Goal: Complete application form

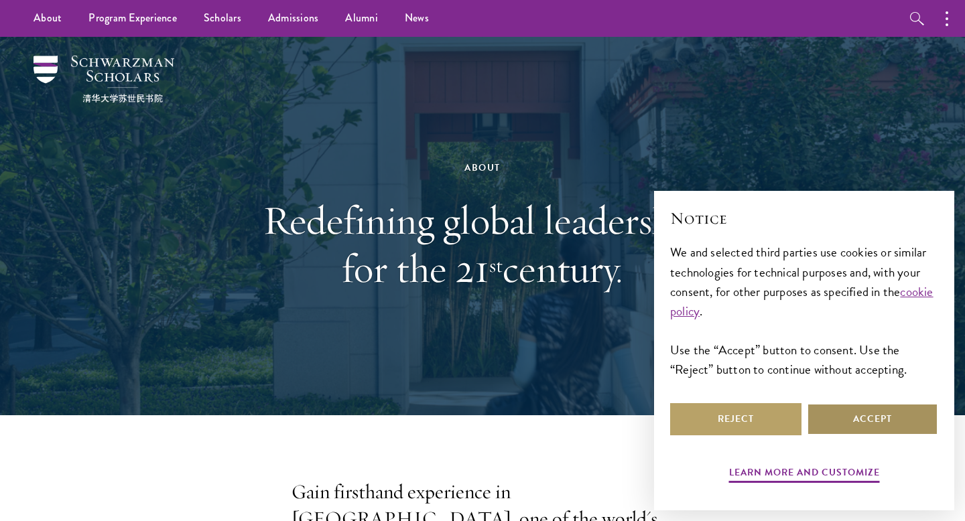
click at [854, 416] on button "Accept" at bounding box center [872, 419] width 131 height 32
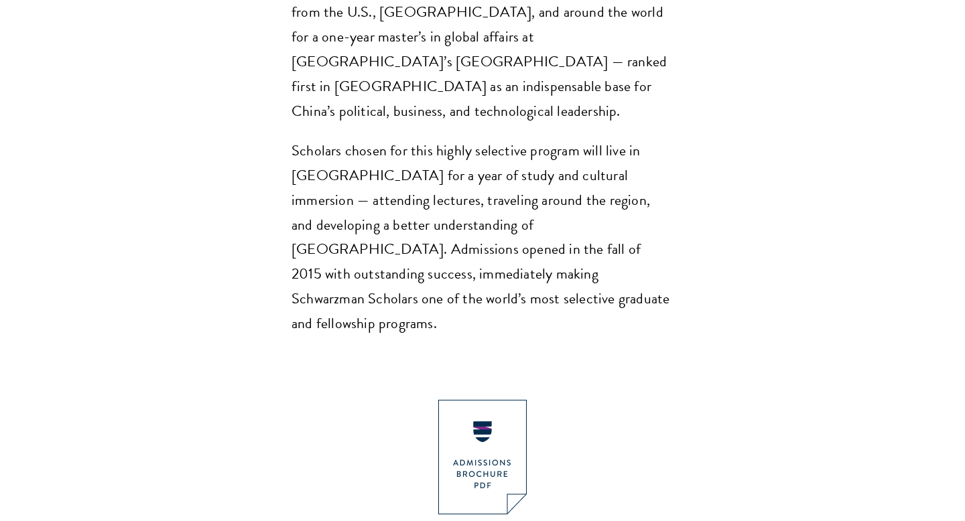
scroll to position [1168, 0]
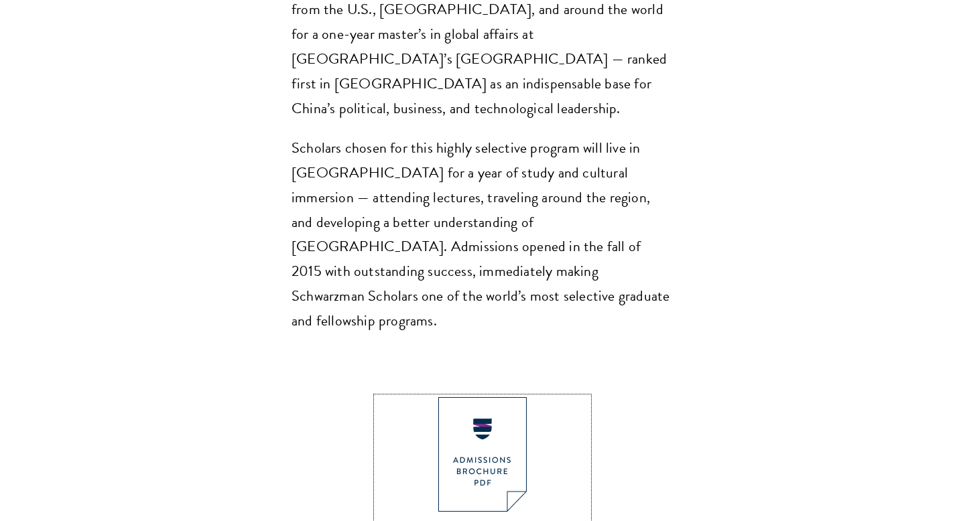
click at [494, 397] on img at bounding box center [482, 454] width 88 height 115
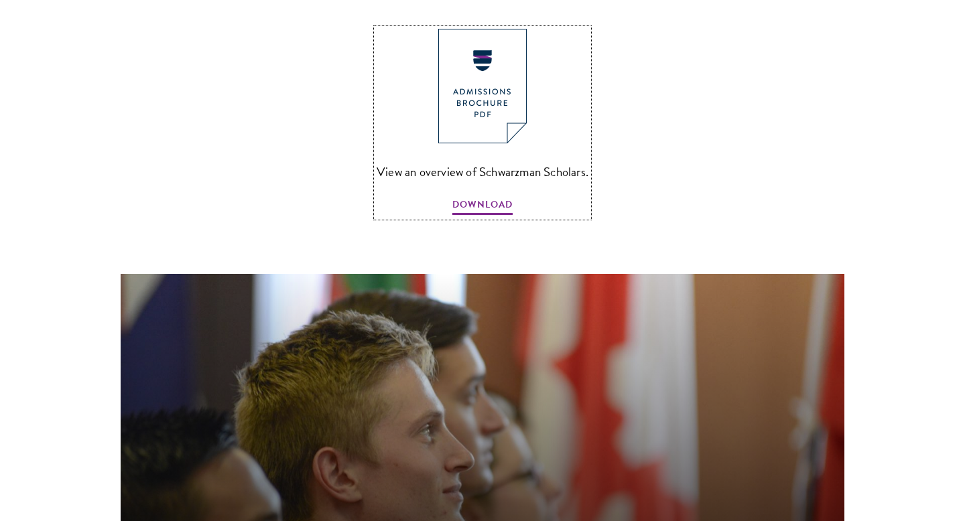
scroll to position [1538, 0]
click at [444, 57] on img at bounding box center [482, 85] width 88 height 115
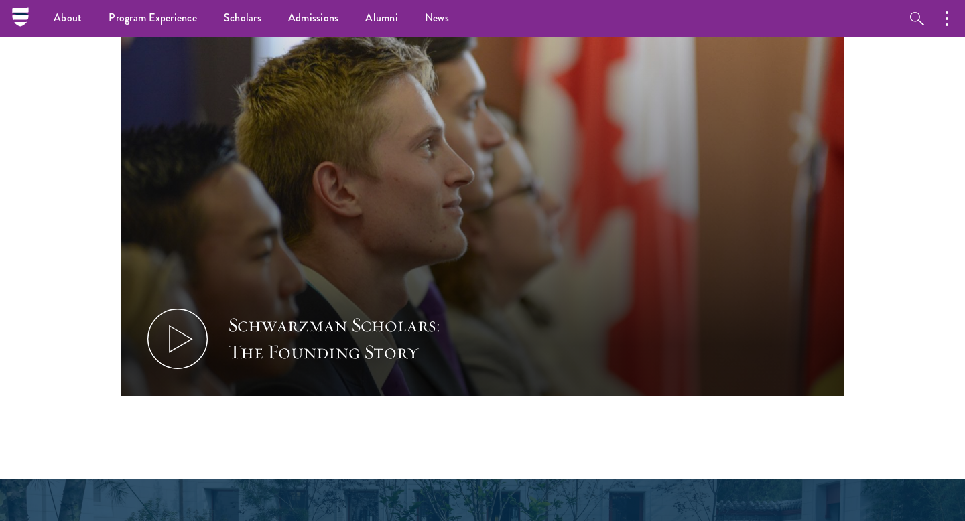
scroll to position [1819, 0]
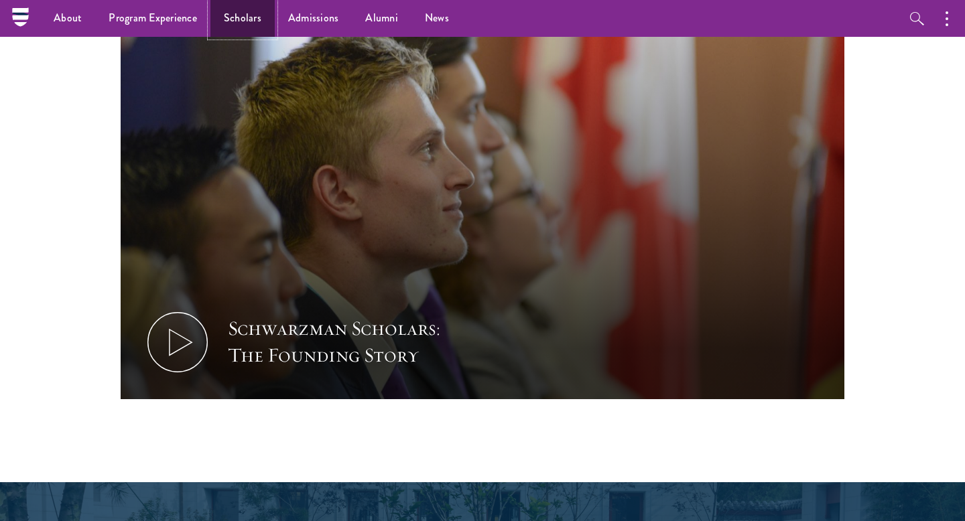
click at [257, 19] on link "Scholars" at bounding box center [242, 18] width 64 height 37
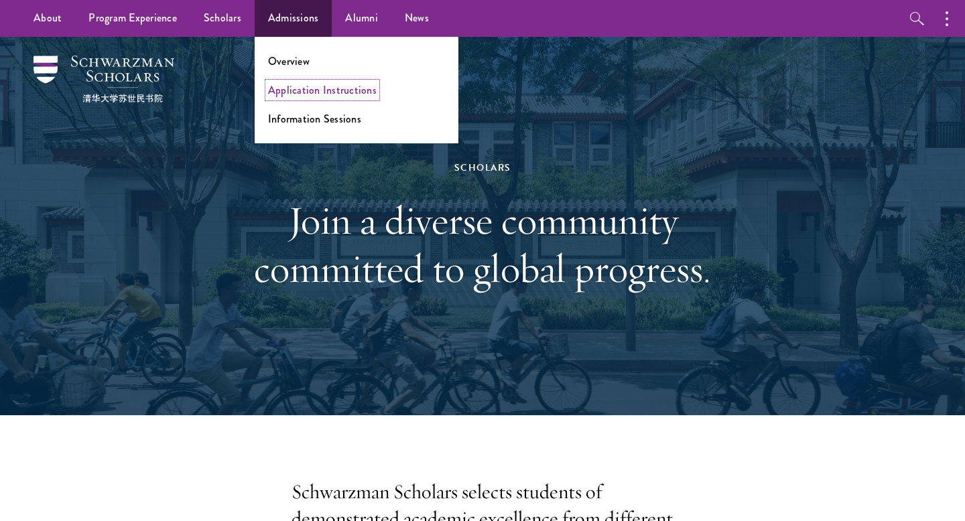
click at [293, 88] on link "Application Instructions" at bounding box center [322, 89] width 109 height 15
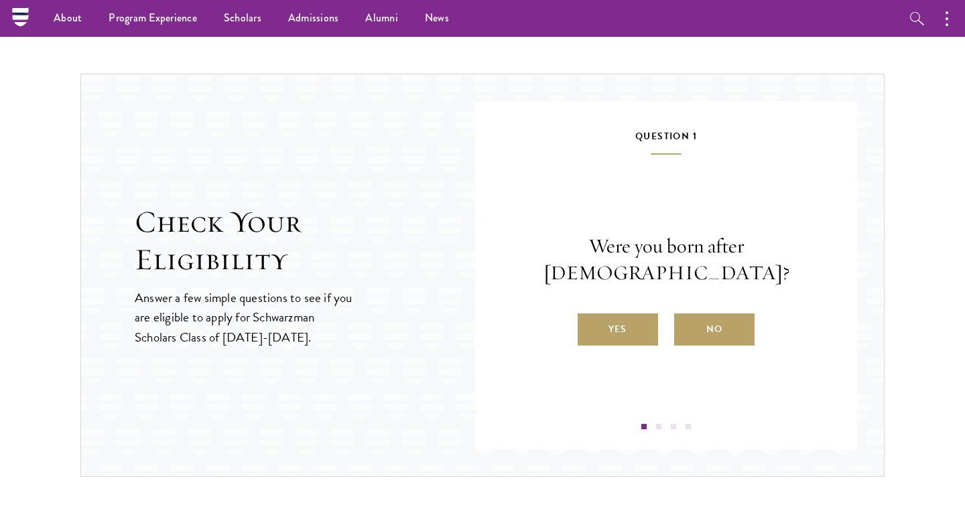
scroll to position [1341, 0]
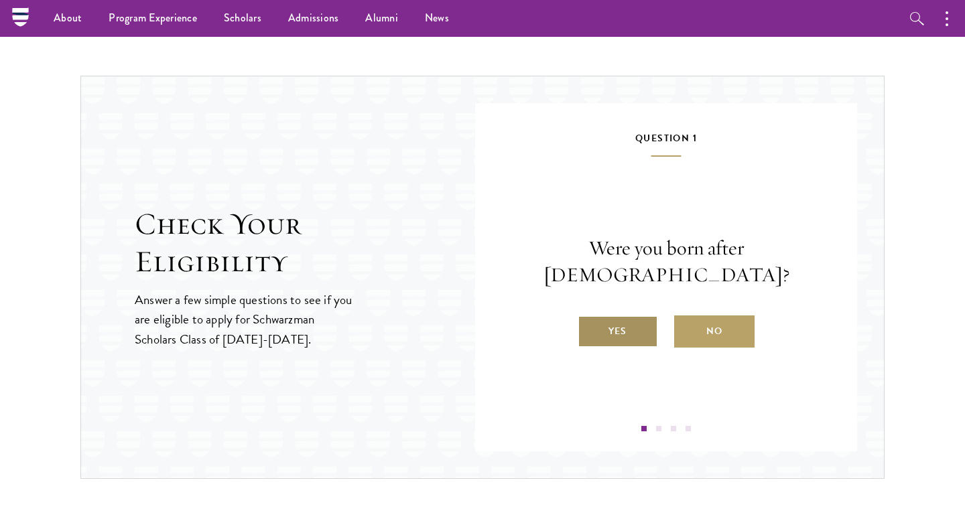
click at [619, 318] on label "Yes" at bounding box center [618, 332] width 80 height 32
click at [590, 318] on input "Yes" at bounding box center [584, 323] width 12 height 12
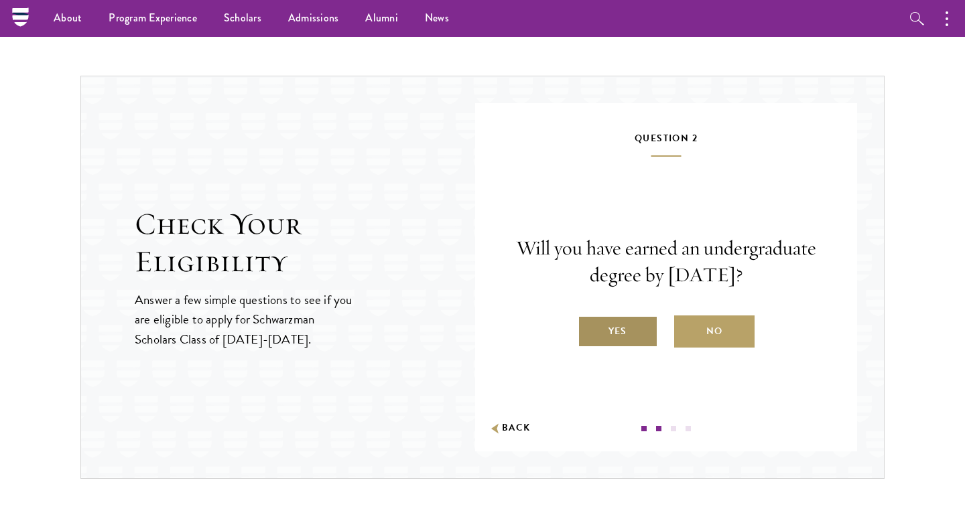
click at [614, 340] on label "Yes" at bounding box center [618, 332] width 80 height 32
click at [590, 329] on input "Yes" at bounding box center [584, 323] width 12 height 12
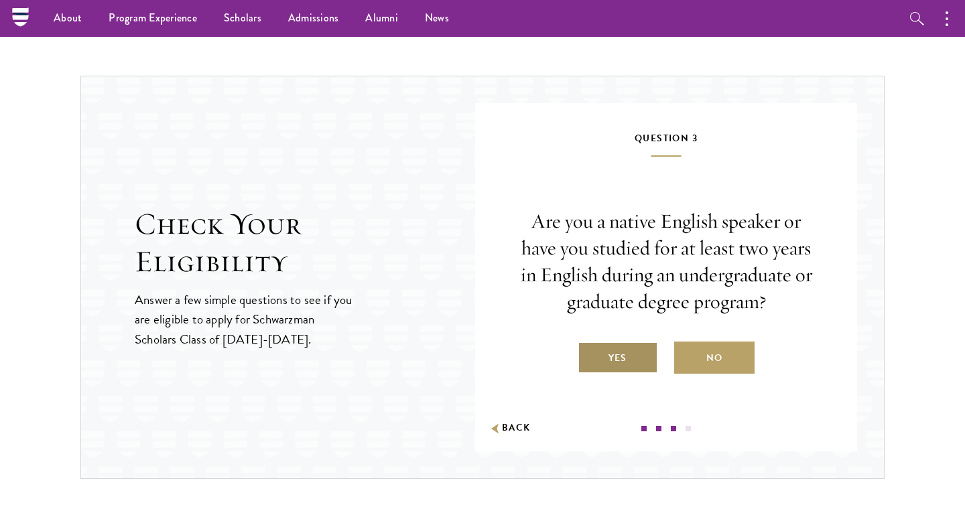
click at [623, 363] on label "Yes" at bounding box center [618, 358] width 80 height 32
click at [590, 356] on input "Yes" at bounding box center [584, 350] width 12 height 12
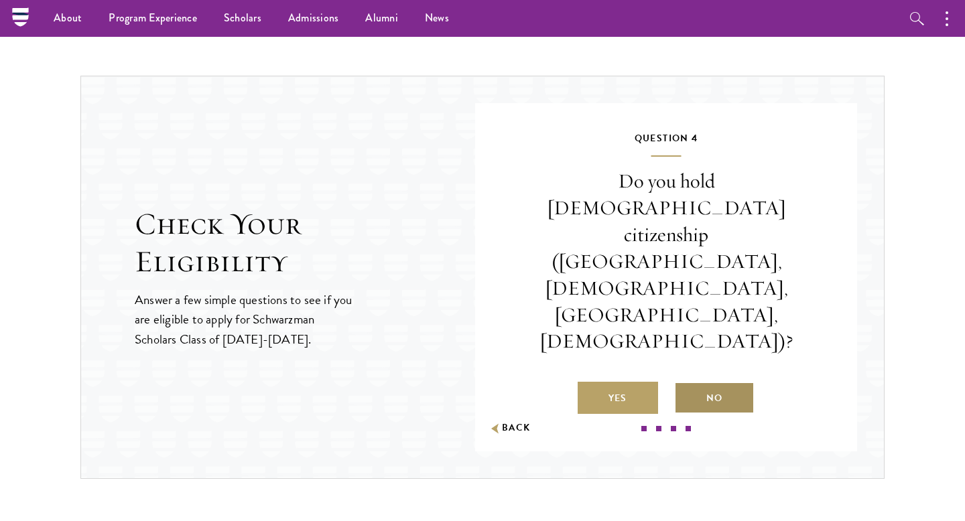
click at [697, 382] on label "No" at bounding box center [714, 398] width 80 height 32
click at [686, 384] on input "No" at bounding box center [680, 390] width 12 height 12
